Goal: Navigation & Orientation: Find specific page/section

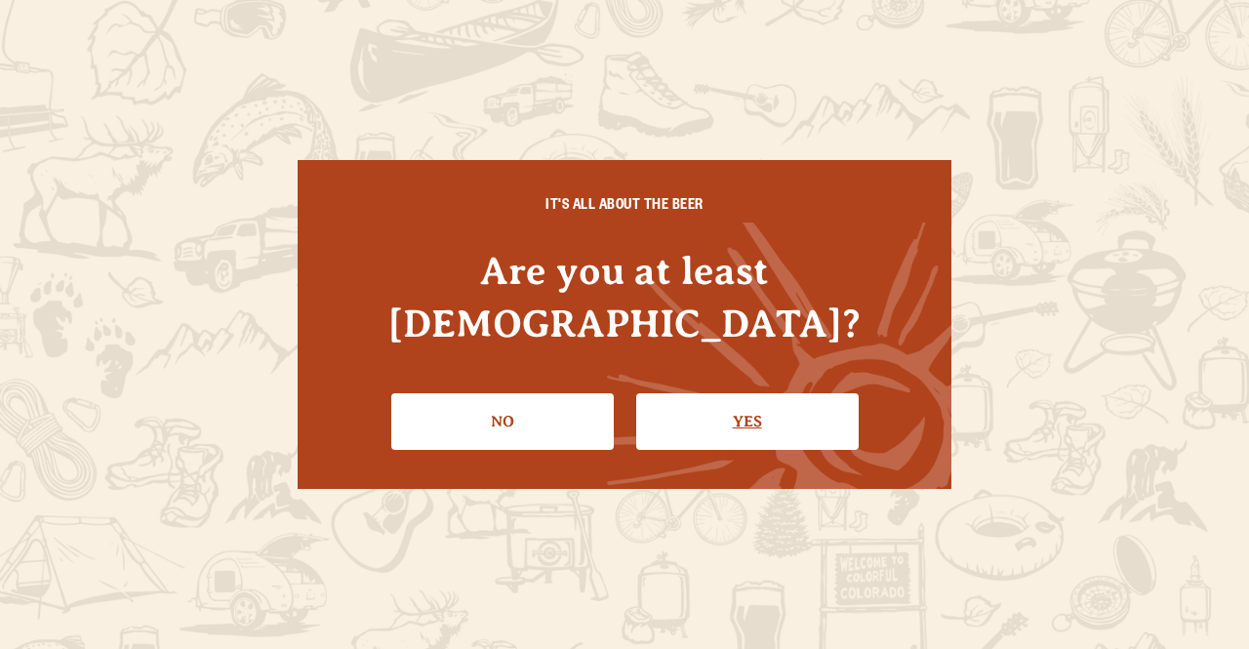
click at [707, 393] on link "Yes" at bounding box center [747, 421] width 222 height 57
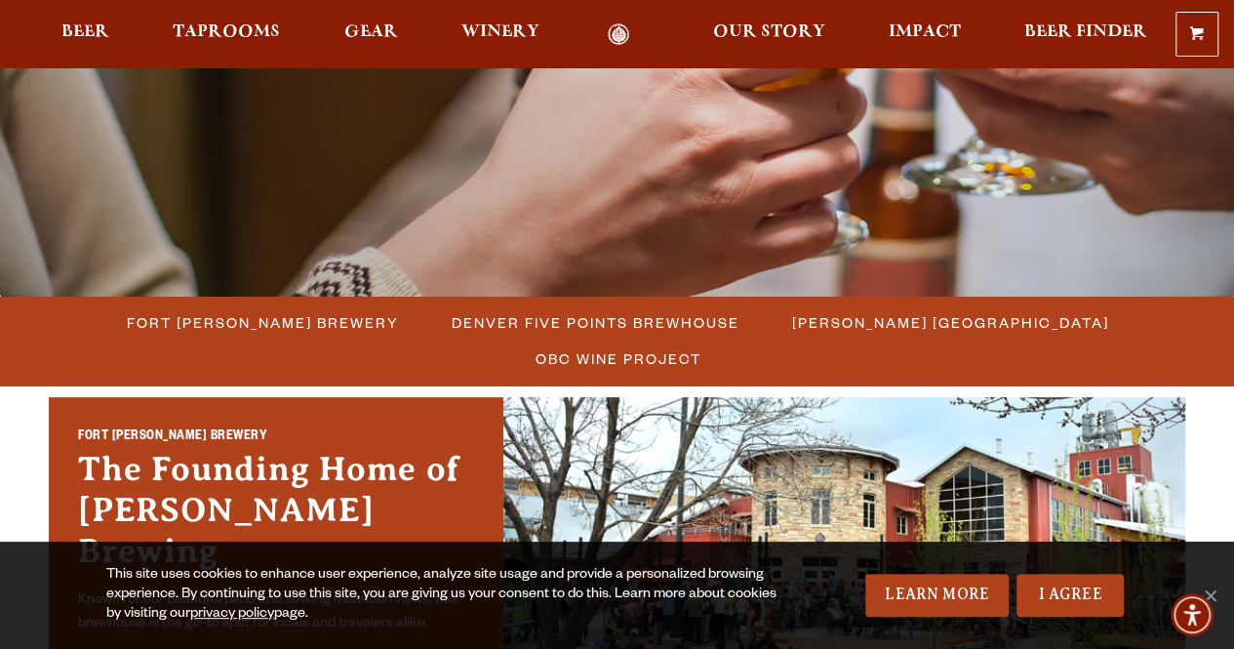
scroll to position [230, 0]
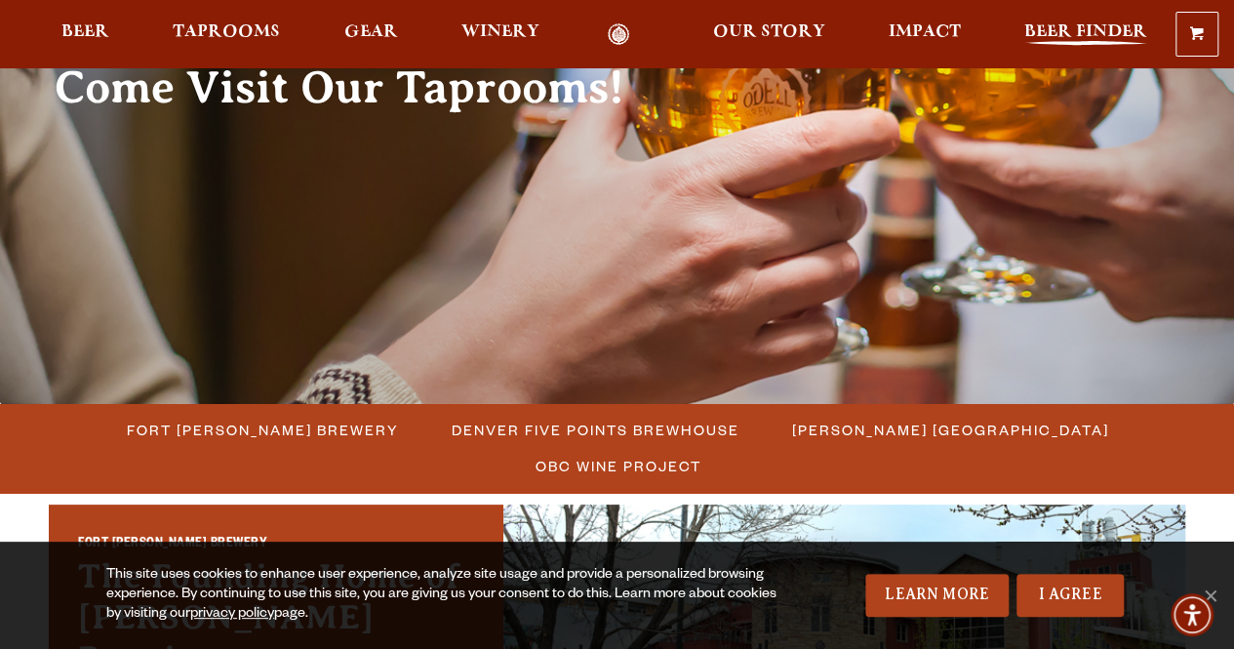
click at [1046, 30] on span "Beer Finder" at bounding box center [1085, 32] width 123 height 16
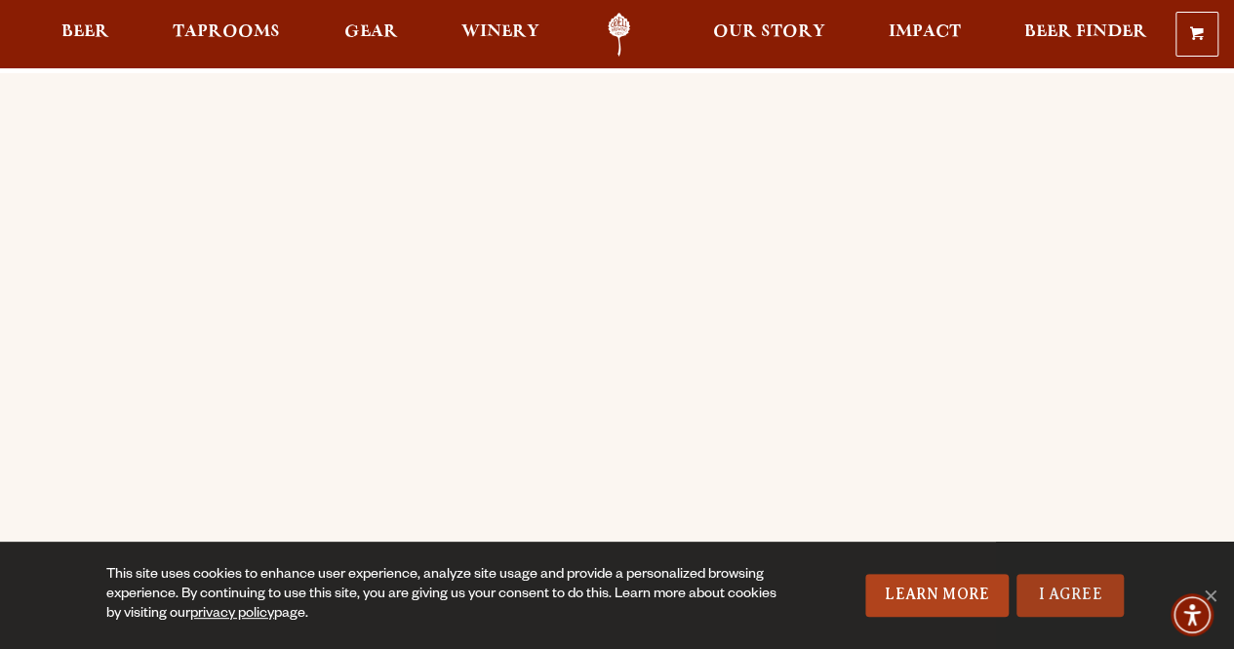
click at [1067, 605] on link "I Agree" at bounding box center [1069, 595] width 107 height 43
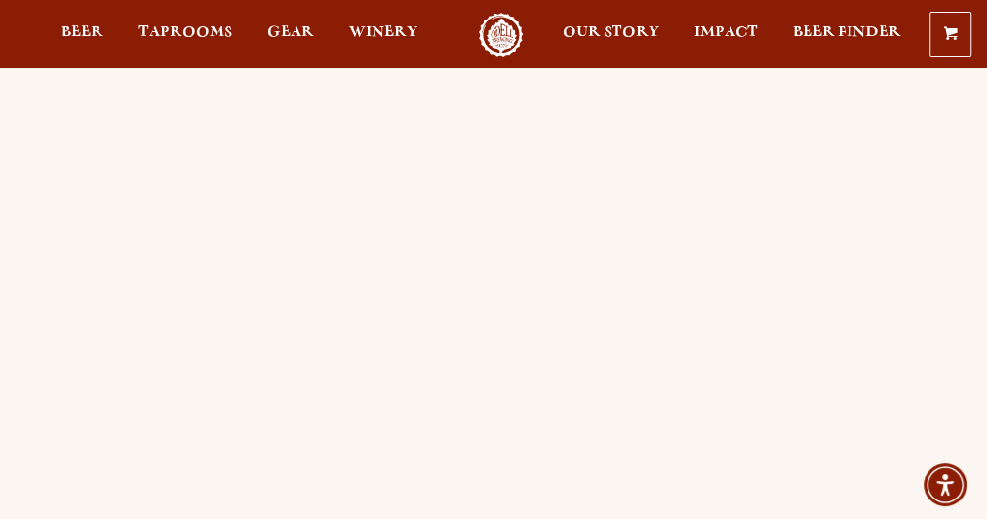
scroll to position [20, 0]
